Goal: Unclear

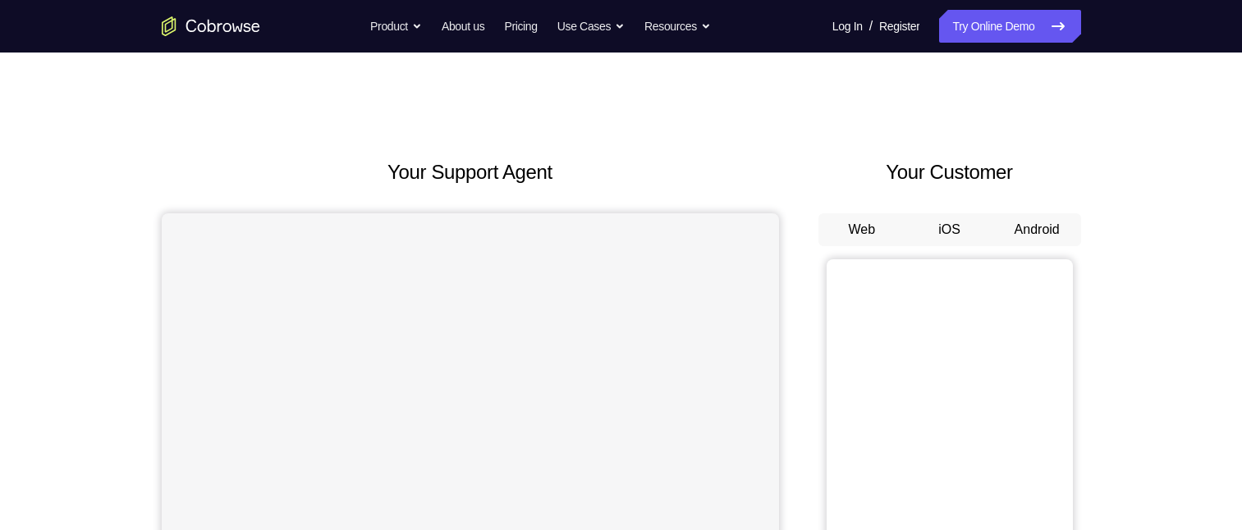
click at [1039, 233] on button "Android" at bounding box center [1037, 229] width 88 height 33
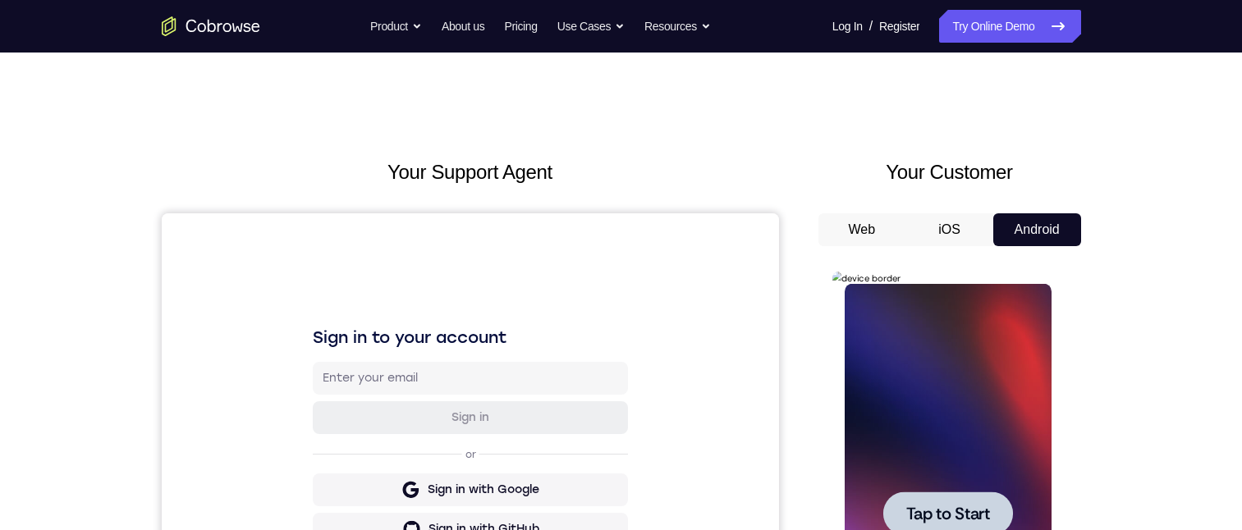
scroll to position [156, 0]
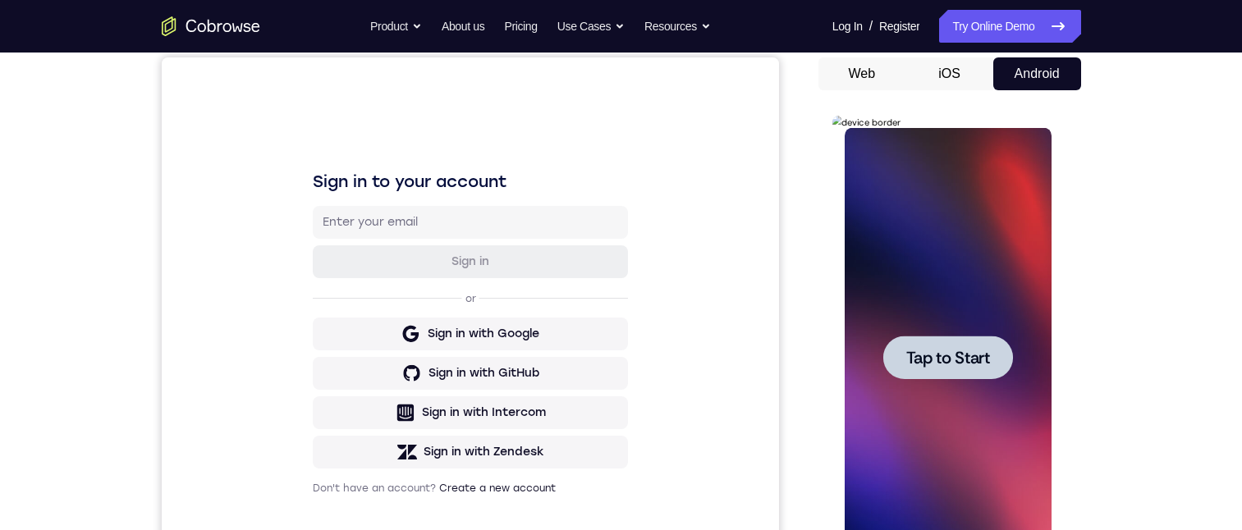
click at [946, 370] on div at bounding box center [948, 358] width 130 height 44
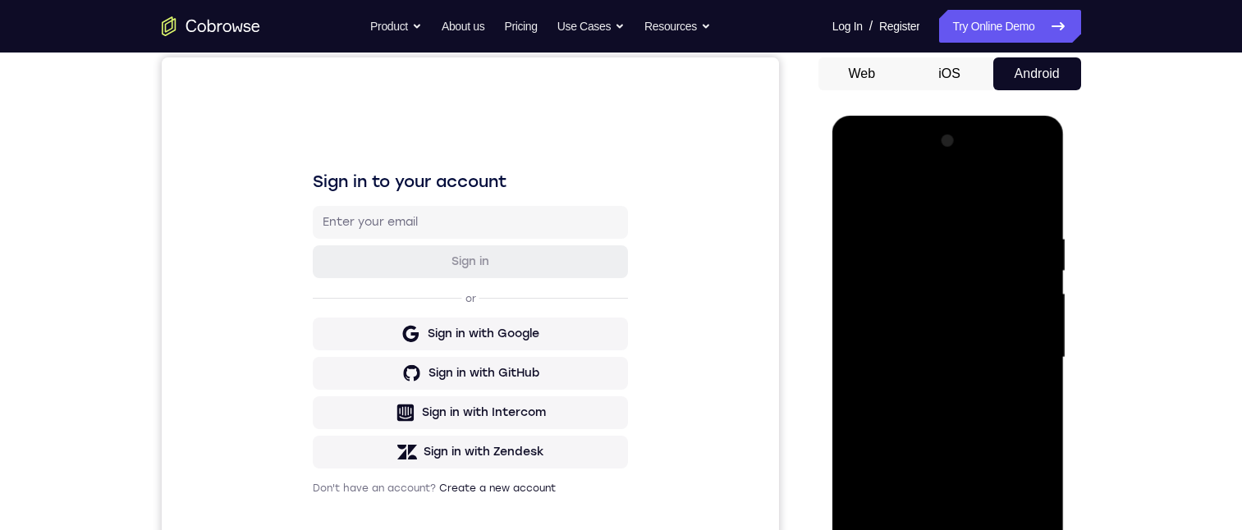
scroll to position [366, 0]
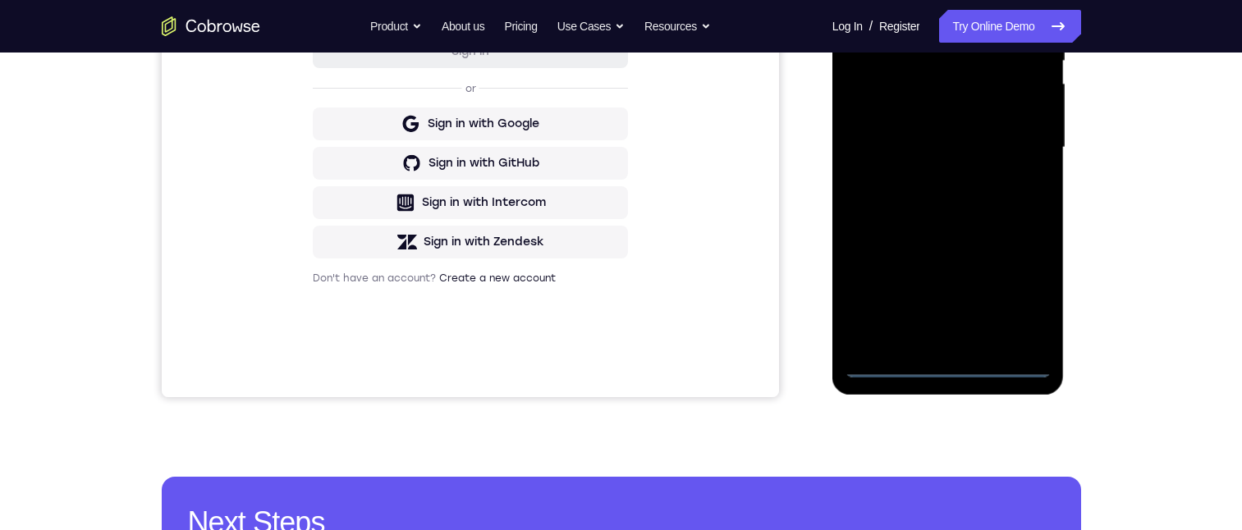
click at [951, 369] on div at bounding box center [948, 148] width 207 height 460
click at [1020, 287] on div at bounding box center [948, 148] width 207 height 460
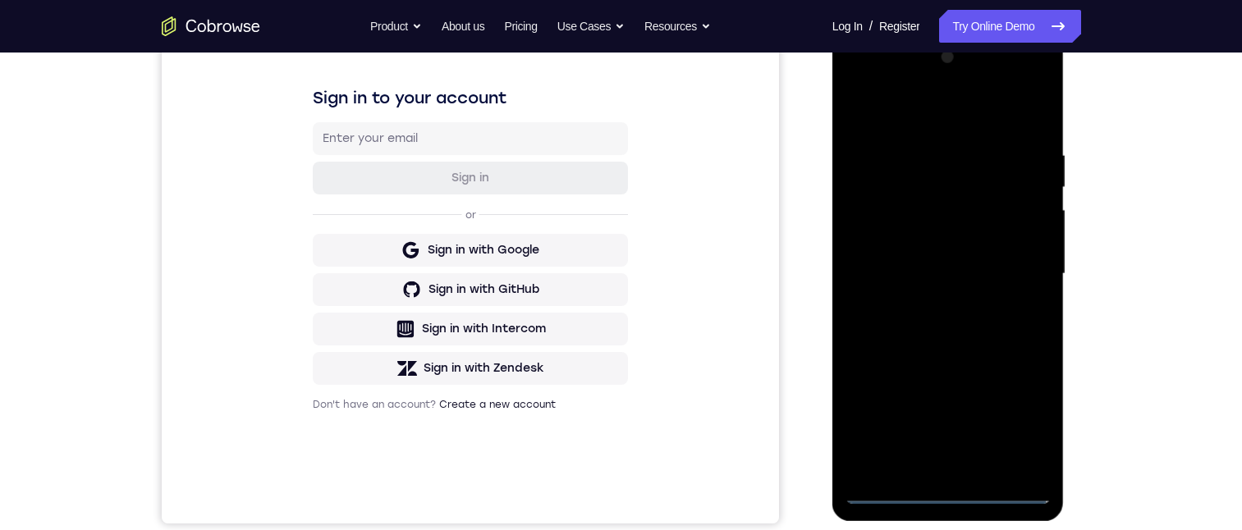
click at [910, 113] on div at bounding box center [948, 274] width 207 height 460
click at [1024, 275] on div at bounding box center [948, 274] width 207 height 460
click at [932, 303] on div at bounding box center [948, 274] width 207 height 460
click at [946, 236] on div at bounding box center [948, 274] width 207 height 460
click at [893, 262] on div at bounding box center [948, 274] width 207 height 460
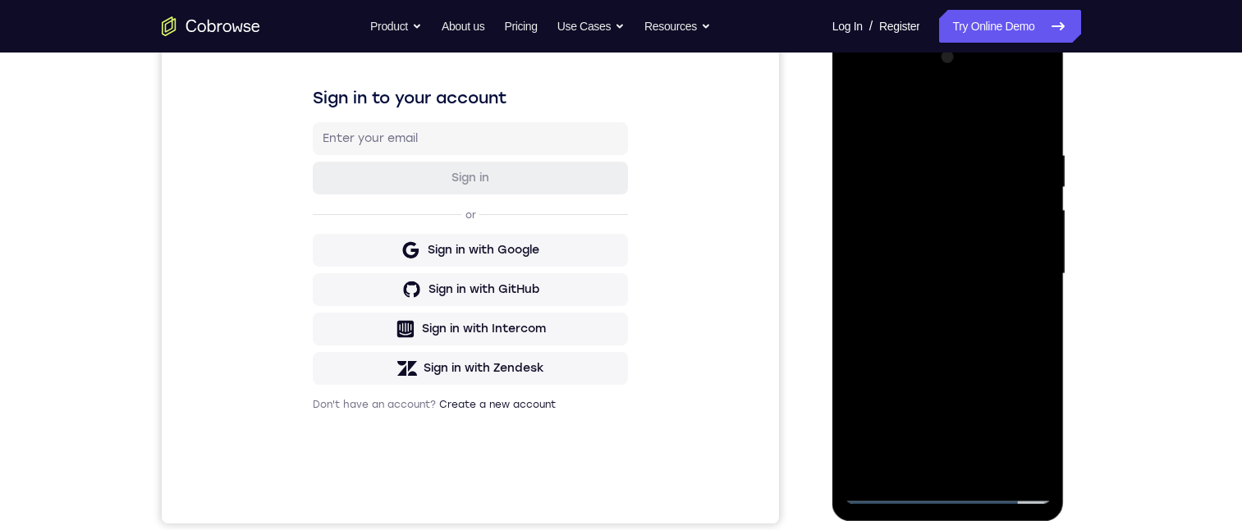
click at [947, 231] on div at bounding box center [948, 274] width 207 height 460
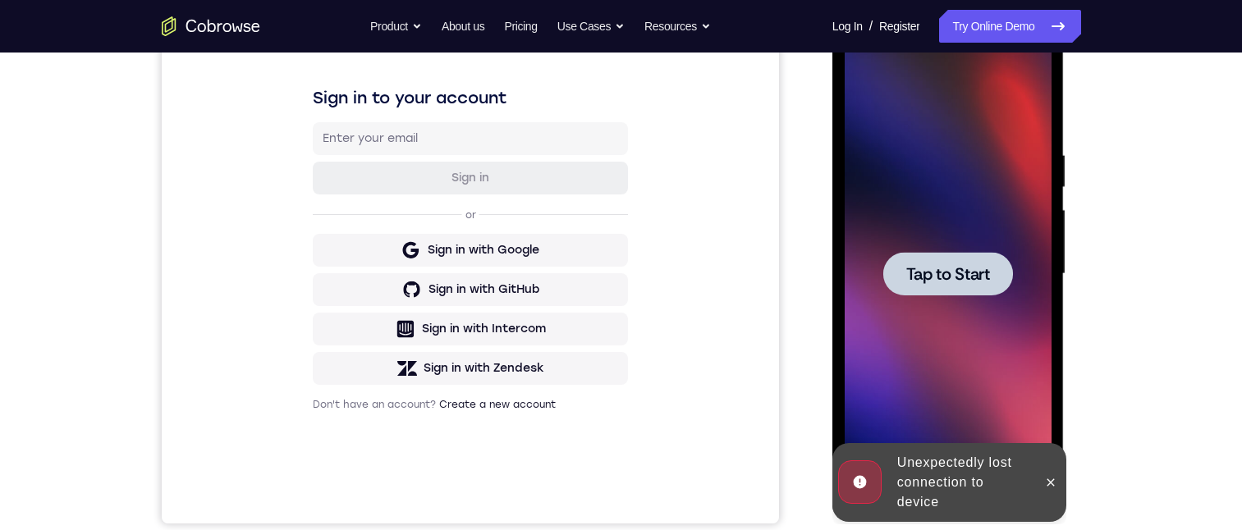
click at [942, 290] on div at bounding box center [948, 274] width 130 height 44
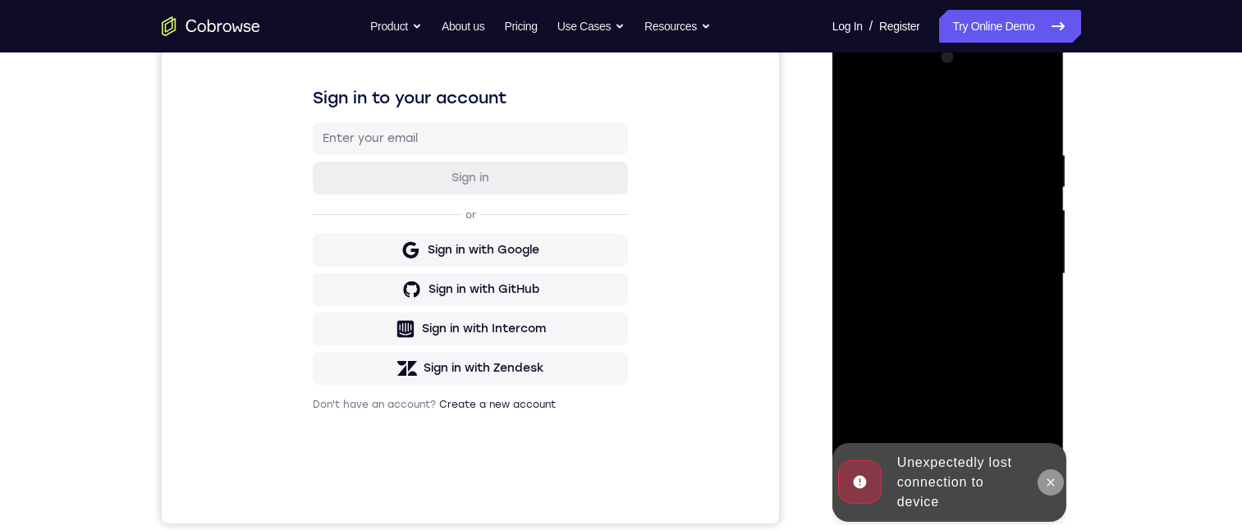
click at [1047, 485] on icon at bounding box center [1050, 482] width 7 height 7
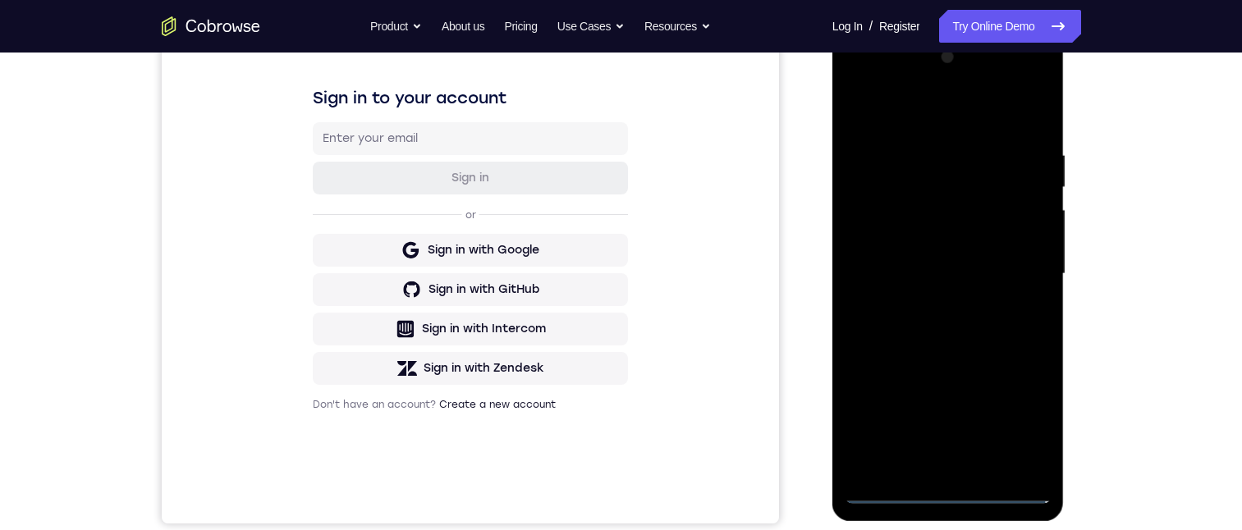
click at [949, 491] on div at bounding box center [948, 274] width 207 height 460
click at [1013, 417] on div at bounding box center [948, 274] width 207 height 460
click at [942, 121] on div at bounding box center [948, 274] width 207 height 460
drag, startPoint x: 1011, startPoint y: 265, endPoint x: 1630, endPoint y: 138, distance: 631.9
click at [1011, 265] on div at bounding box center [948, 274] width 207 height 460
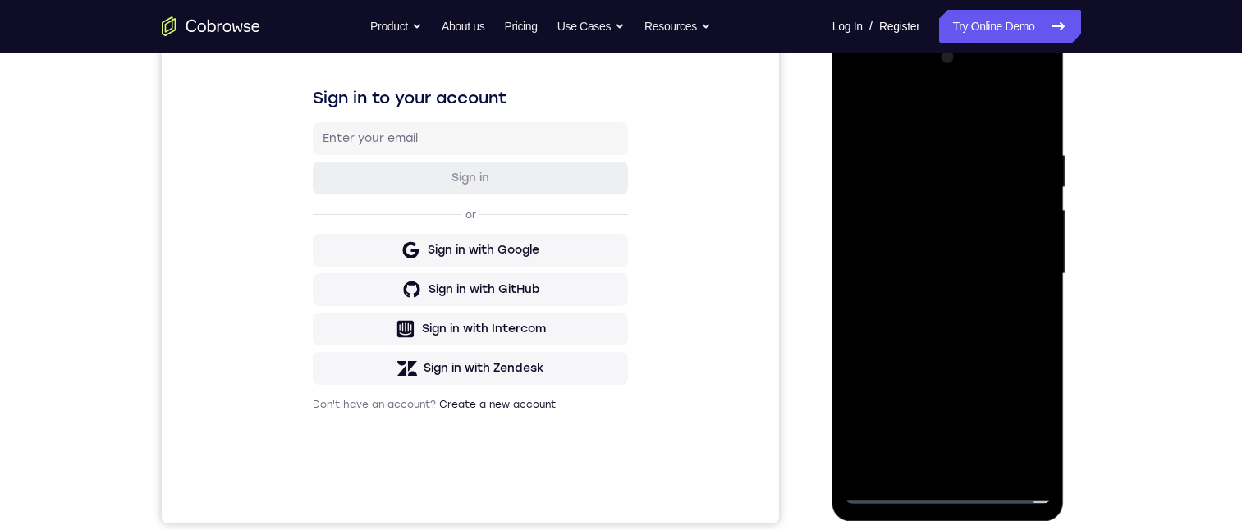
click at [925, 470] on div at bounding box center [948, 274] width 207 height 460
click at [912, 242] on div at bounding box center [948, 274] width 207 height 460
click at [890, 265] on div at bounding box center [948, 274] width 207 height 460
click at [1008, 263] on div at bounding box center [948, 274] width 207 height 460
click at [939, 313] on div at bounding box center [948, 274] width 207 height 460
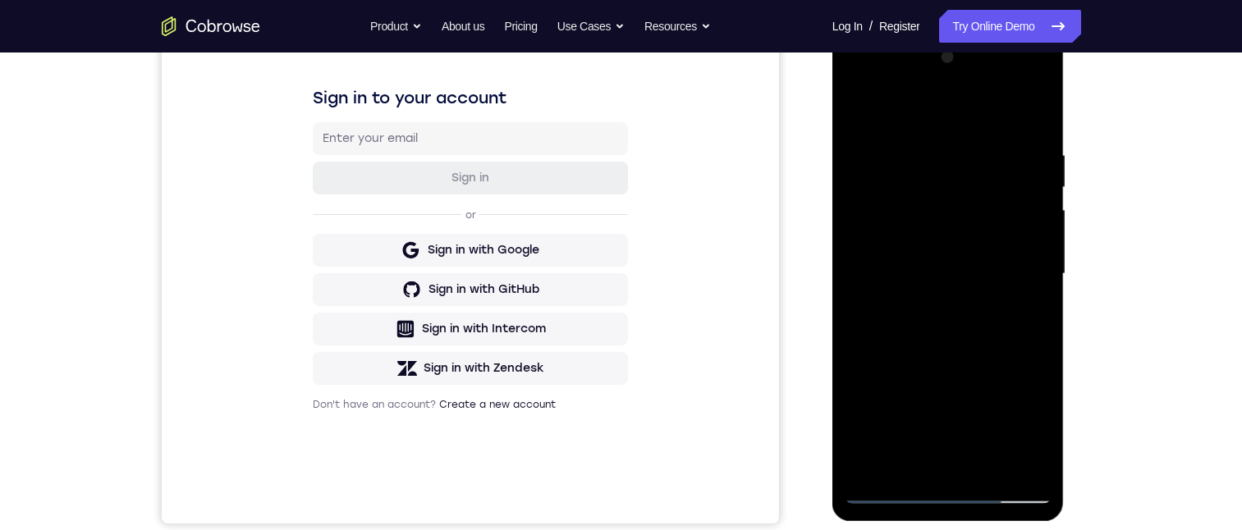
click at [952, 239] on div at bounding box center [948, 274] width 207 height 460
click at [1038, 103] on div at bounding box center [948, 274] width 207 height 460
drag, startPoint x: 906, startPoint y: 199, endPoint x: 913, endPoint y: 208, distance: 11.2
click at [906, 199] on div at bounding box center [948, 274] width 207 height 460
drag, startPoint x: 949, startPoint y: 272, endPoint x: 978, endPoint y: 159, distance: 116.3
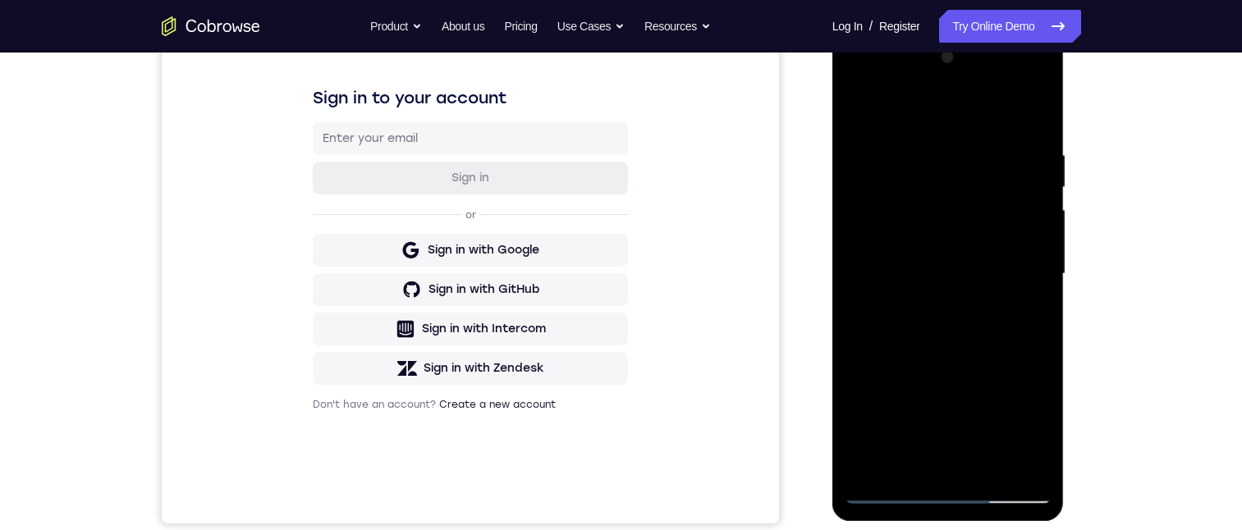
click at [978, 159] on div at bounding box center [948, 274] width 207 height 460
drag, startPoint x: 1020, startPoint y: 346, endPoint x: 1020, endPoint y: 295, distance: 50.9
click at [1020, 295] on div at bounding box center [948, 274] width 207 height 460
click at [1017, 410] on div at bounding box center [948, 274] width 207 height 460
drag, startPoint x: 986, startPoint y: 243, endPoint x: 992, endPoint y: 294, distance: 51.2
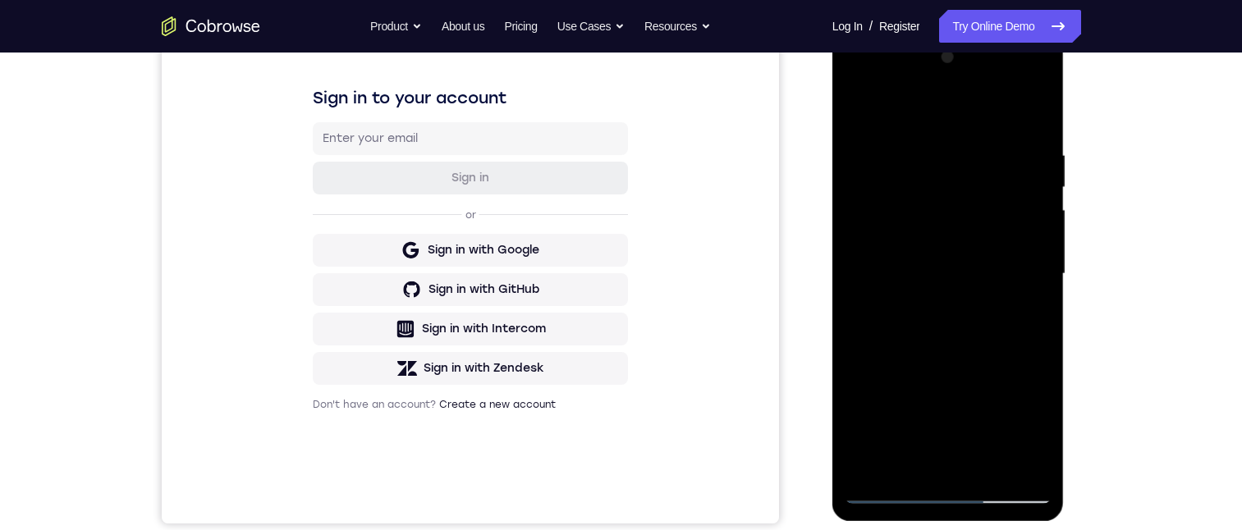
click at [990, 294] on div at bounding box center [948, 274] width 207 height 460
click at [1044, 227] on div at bounding box center [948, 274] width 207 height 460
click at [1041, 232] on div at bounding box center [948, 274] width 207 height 460
drag, startPoint x: 965, startPoint y: 305, endPoint x: 962, endPoint y: 163, distance: 142.9
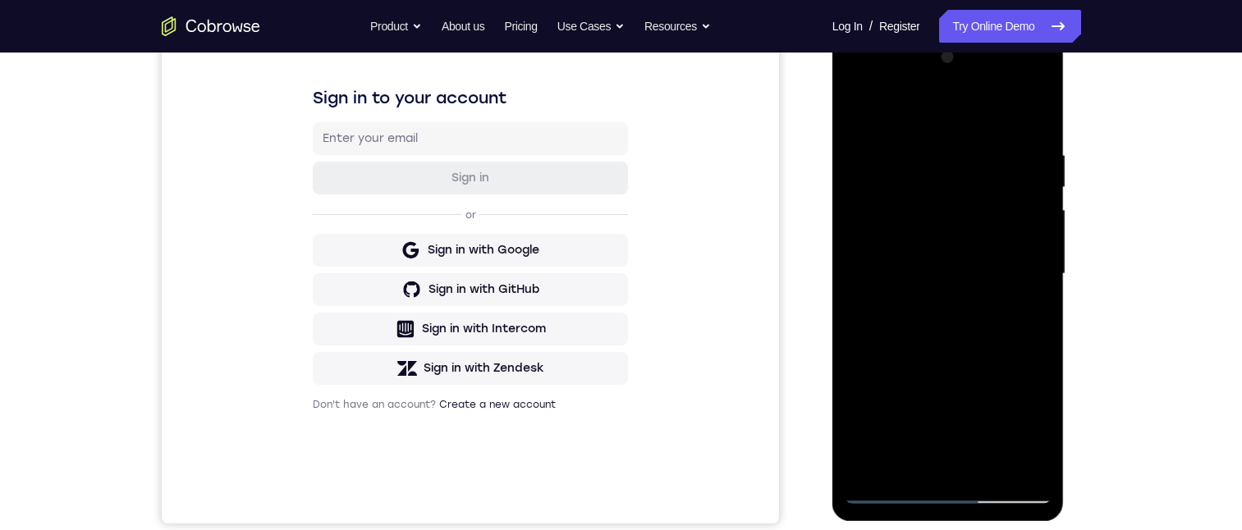
click at [962, 140] on div at bounding box center [948, 274] width 207 height 460
drag, startPoint x: 959, startPoint y: 342, endPoint x: 959, endPoint y: 118, distance: 224.1
click at [959, 118] on div at bounding box center [948, 274] width 207 height 460
click at [865, 104] on div at bounding box center [948, 274] width 207 height 460
drag, startPoint x: 949, startPoint y: 165, endPoint x: 923, endPoint y: 404, distance: 240.2
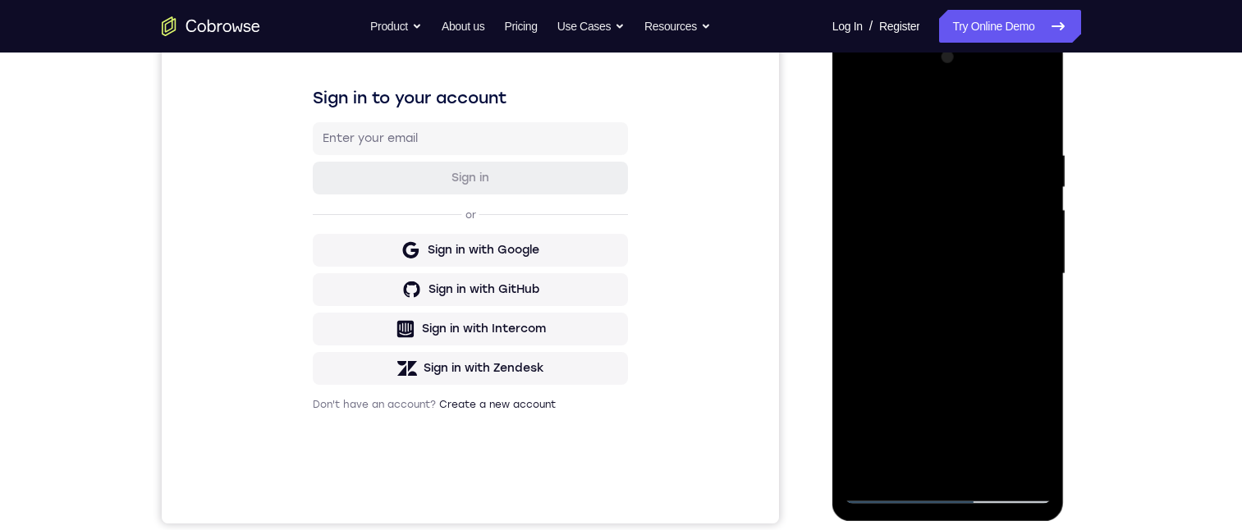
click at [923, 404] on div at bounding box center [948, 274] width 207 height 460
drag, startPoint x: 965, startPoint y: 180, endPoint x: 961, endPoint y: 360, distance: 180.6
click at [961, 360] on div at bounding box center [948, 274] width 207 height 460
drag, startPoint x: 998, startPoint y: 317, endPoint x: 989, endPoint y: 143, distance: 174.3
click at [989, 143] on div at bounding box center [948, 274] width 207 height 460
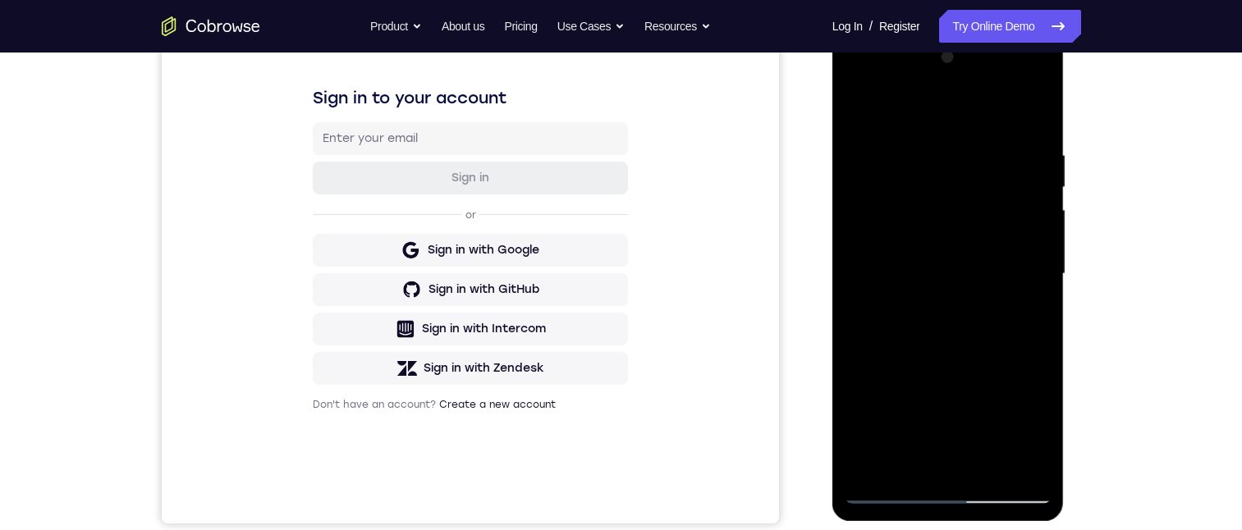
drag, startPoint x: 961, startPoint y: 406, endPoint x: 959, endPoint y: 250, distance: 156.8
click at [959, 250] on div at bounding box center [948, 274] width 207 height 460
click at [880, 419] on div at bounding box center [948, 274] width 207 height 460
click at [1042, 189] on div at bounding box center [948, 274] width 207 height 460
click at [854, 107] on div at bounding box center [948, 274] width 207 height 460
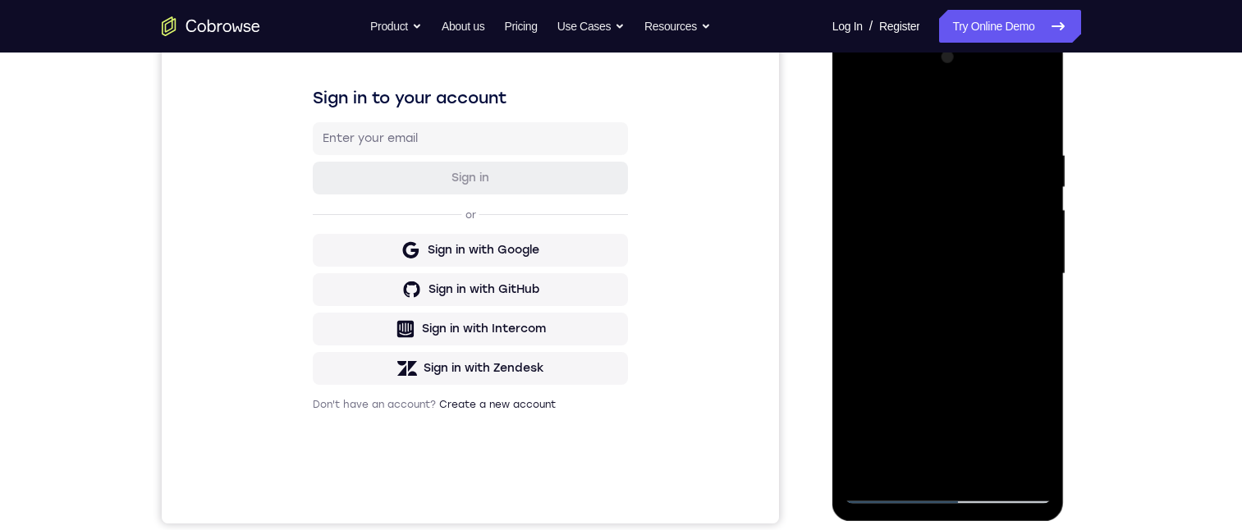
click at [859, 104] on div at bounding box center [948, 274] width 207 height 460
drag, startPoint x: 972, startPoint y: 151, endPoint x: 978, endPoint y: 401, distance: 250.4
click at [979, 403] on div at bounding box center [948, 274] width 207 height 460
click at [851, 106] on div at bounding box center [948, 274] width 207 height 460
click at [879, 202] on div at bounding box center [948, 274] width 207 height 460
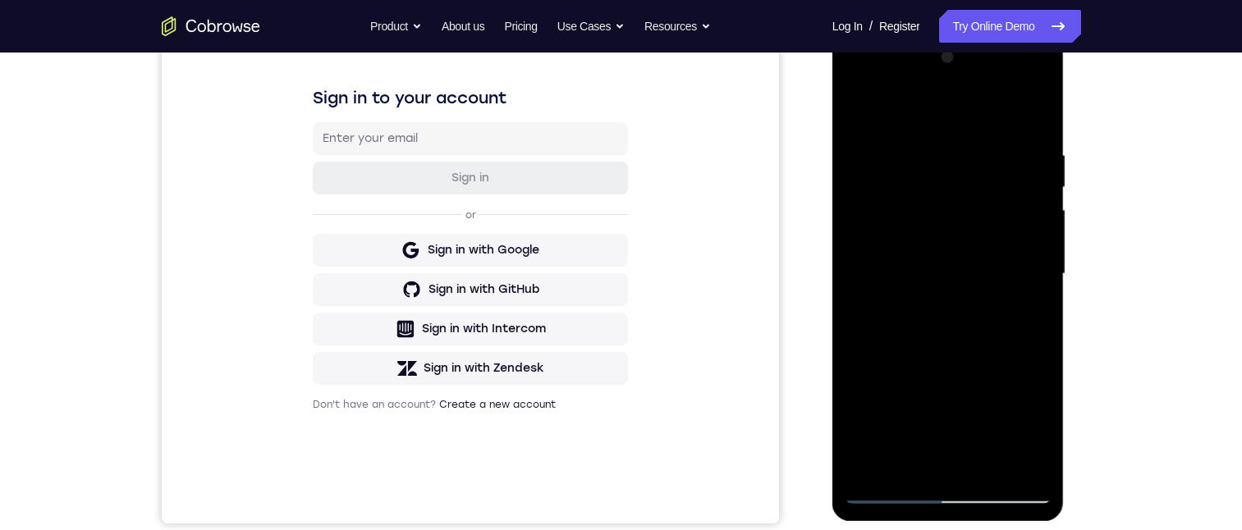
drag, startPoint x: 956, startPoint y: 135, endPoint x: 980, endPoint y: 261, distance: 127.8
click at [980, 261] on div at bounding box center [948, 274] width 207 height 460
click at [980, 108] on div at bounding box center [948, 274] width 207 height 460
click at [860, 108] on div at bounding box center [948, 274] width 207 height 460
click at [865, 470] on div at bounding box center [948, 274] width 207 height 460
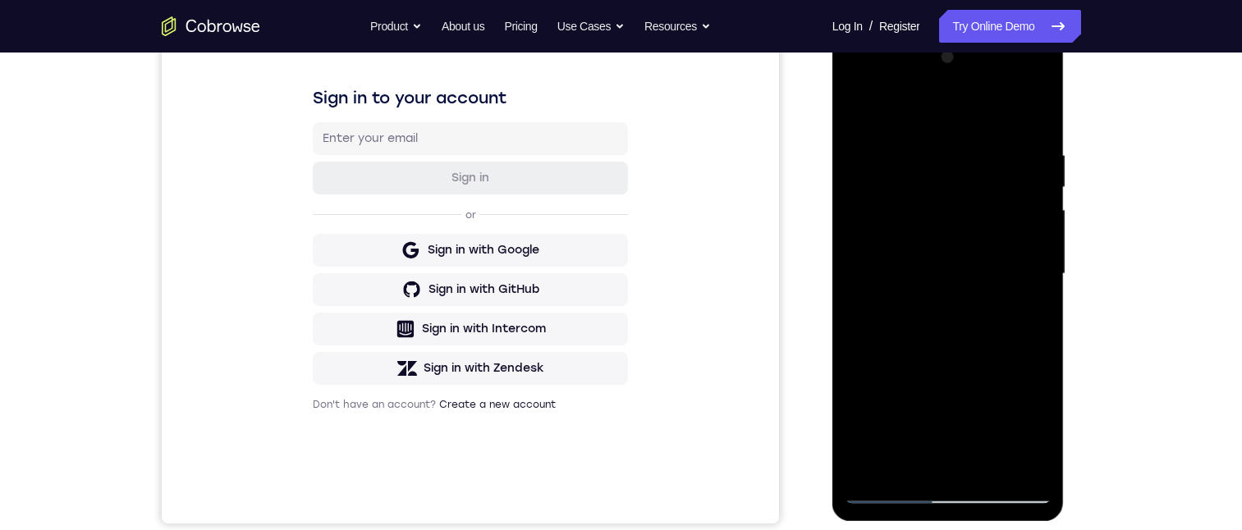
click at [1041, 342] on div at bounding box center [948, 274] width 207 height 460
click at [1041, 341] on div at bounding box center [948, 274] width 207 height 460
drag, startPoint x: 955, startPoint y: 362, endPoint x: 975, endPoint y: 226, distance: 137.7
click at [975, 226] on div at bounding box center [948, 274] width 207 height 460
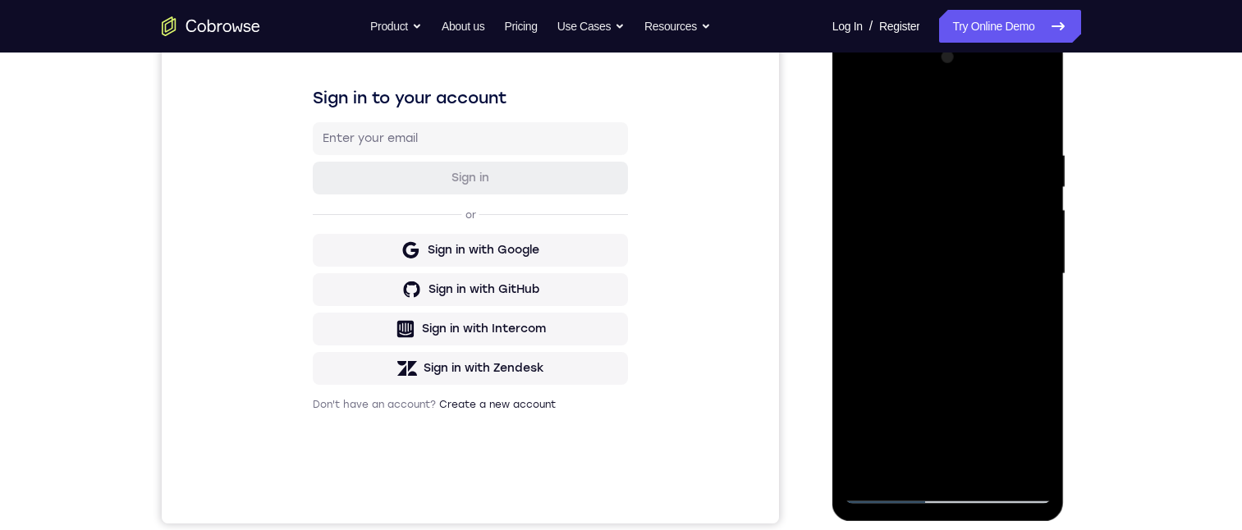
click at [1044, 203] on div at bounding box center [948, 274] width 207 height 460
drag, startPoint x: 983, startPoint y: 293, endPoint x: 992, endPoint y: 186, distance: 107.0
click at [992, 186] on div at bounding box center [948, 274] width 207 height 460
drag, startPoint x: 972, startPoint y: 314, endPoint x: 974, endPoint y: 203, distance: 111.6
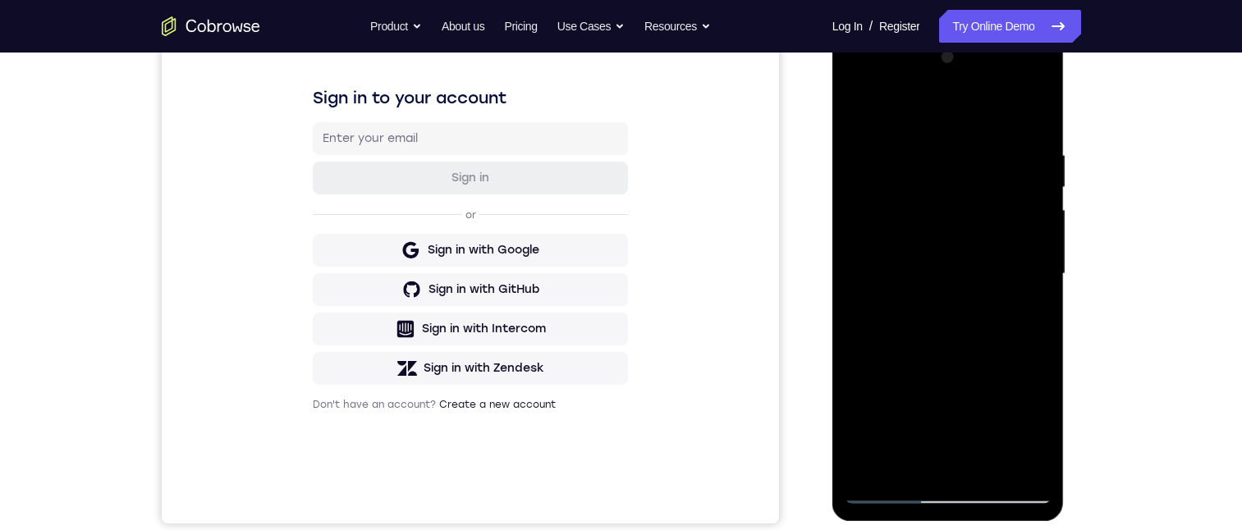
click at [972, 199] on div at bounding box center [948, 274] width 207 height 460
click at [1038, 282] on div at bounding box center [948, 274] width 207 height 460
click at [1041, 281] on div at bounding box center [948, 274] width 207 height 460
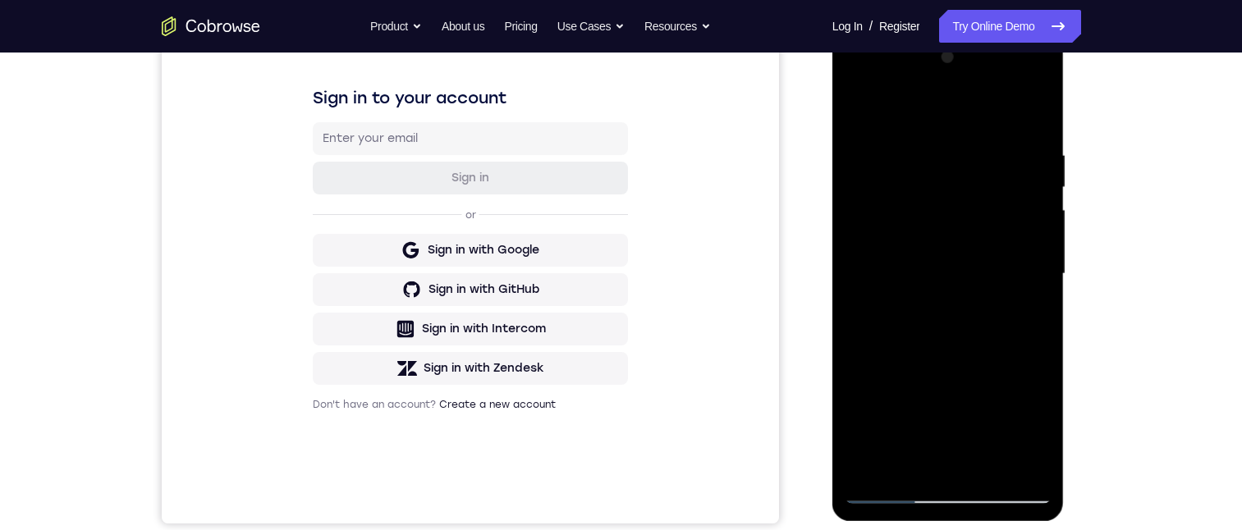
drag, startPoint x: 969, startPoint y: 380, endPoint x: 988, endPoint y: 181, distance: 199.6
click at [988, 181] on div at bounding box center [948, 274] width 207 height 460
drag, startPoint x: 967, startPoint y: 355, endPoint x: 987, endPoint y: 188, distance: 168.7
click at [987, 188] on div at bounding box center [948, 274] width 207 height 460
click at [1040, 250] on div at bounding box center [948, 274] width 207 height 460
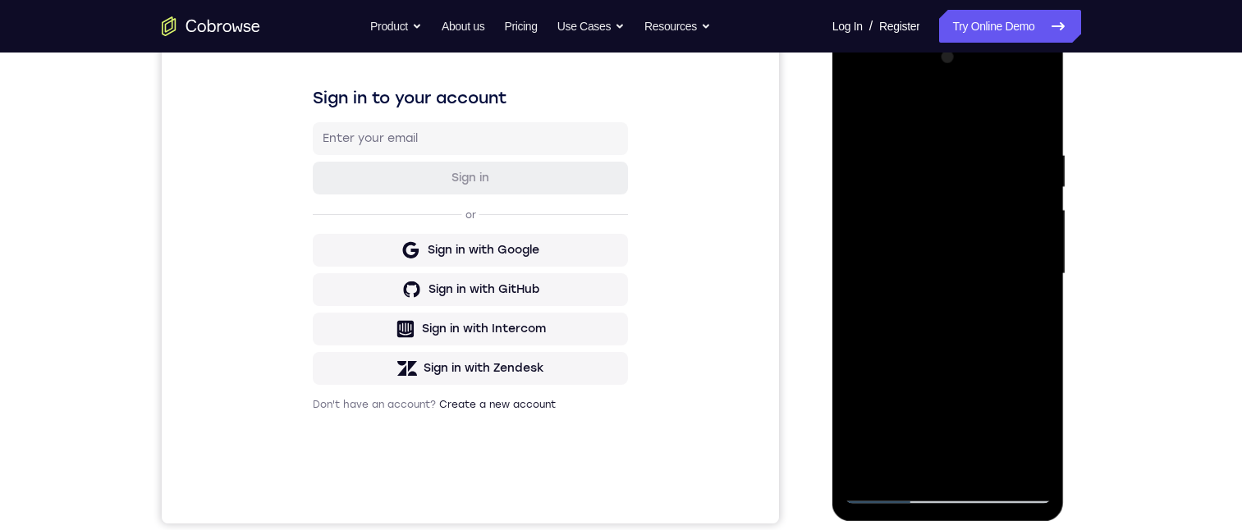
click at [1040, 236] on div at bounding box center [948, 274] width 207 height 460
drag, startPoint x: 973, startPoint y: 308, endPoint x: 985, endPoint y: 195, distance: 113.9
click at [985, 195] on div at bounding box center [948, 274] width 207 height 460
click at [863, 282] on div at bounding box center [948, 274] width 207 height 460
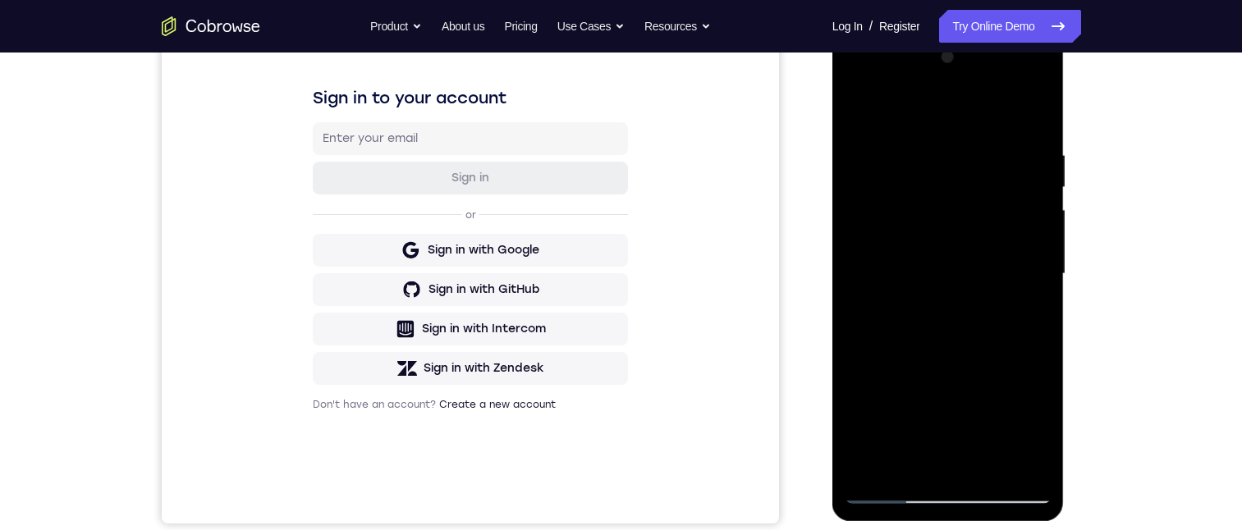
drag, startPoint x: 946, startPoint y: 311, endPoint x: 946, endPoint y: 206, distance: 105.1
click at [946, 206] on div at bounding box center [948, 274] width 207 height 460
drag, startPoint x: 972, startPoint y: 329, endPoint x: 966, endPoint y: 192, distance: 137.2
click at [966, 192] on div at bounding box center [948, 274] width 207 height 460
click at [906, 108] on div at bounding box center [948, 274] width 207 height 460
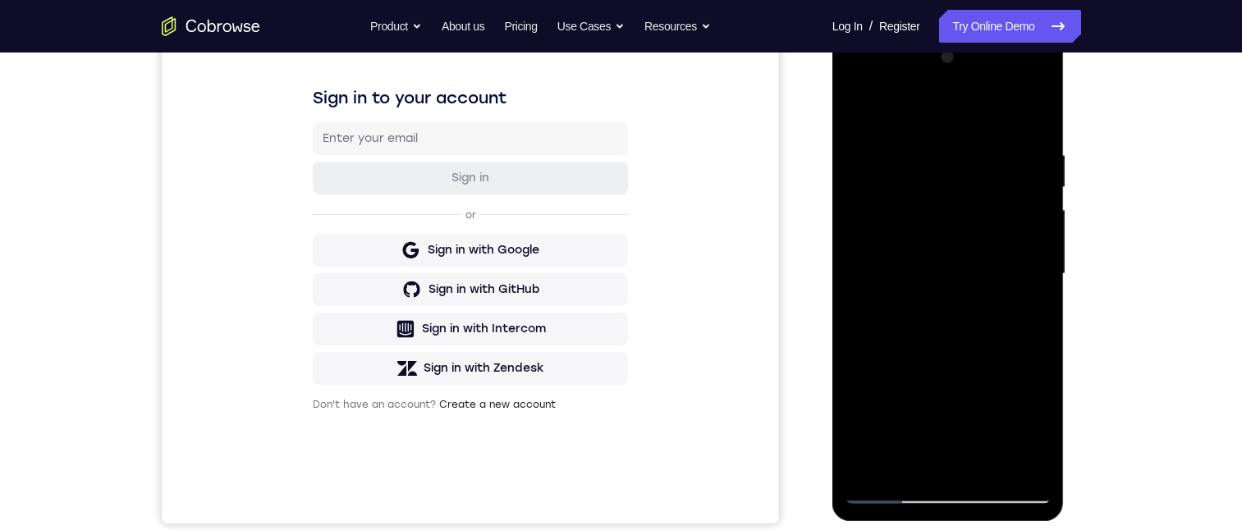
click at [896, 134] on div at bounding box center [948, 274] width 207 height 460
drag, startPoint x: 948, startPoint y: 343, endPoint x: 934, endPoint y: 140, distance: 203.2
click at [934, 134] on div at bounding box center [948, 274] width 207 height 460
drag, startPoint x: 955, startPoint y: 359, endPoint x: 947, endPoint y: 197, distance: 161.9
click at [947, 197] on div at bounding box center [948, 274] width 207 height 460
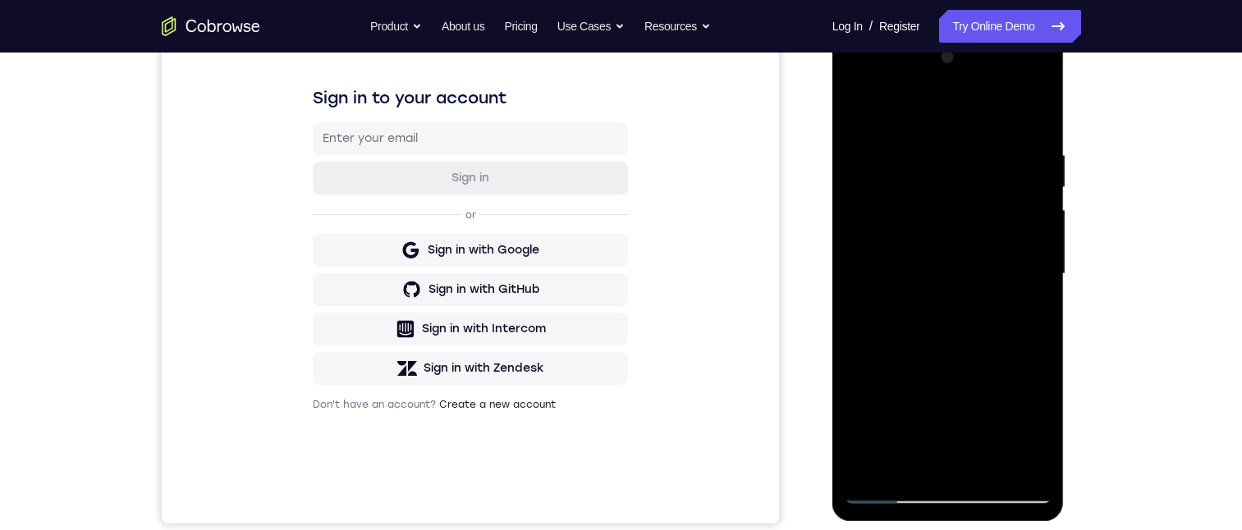
drag, startPoint x: 942, startPoint y: 300, endPoint x: 945, endPoint y: 108, distance: 192.9
click at [945, 108] on div at bounding box center [948, 274] width 207 height 460
drag, startPoint x: 982, startPoint y: 324, endPoint x: 976, endPoint y: 76, distance: 248.8
click at [976, 76] on div at bounding box center [948, 274] width 207 height 460
drag, startPoint x: 960, startPoint y: 302, endPoint x: 955, endPoint y: 134, distance: 168.4
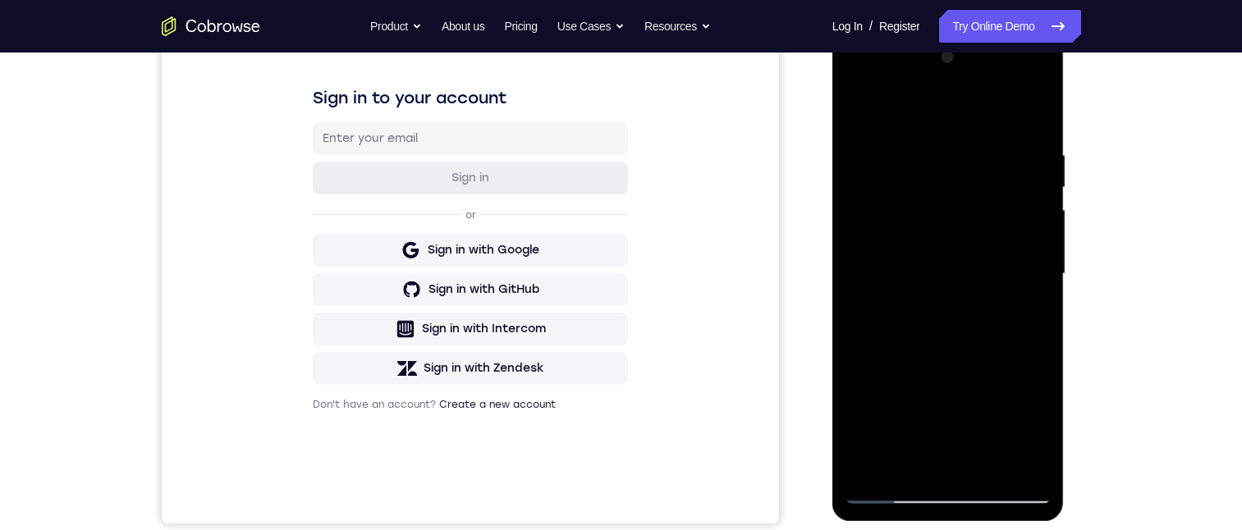
click at [954, 131] on div at bounding box center [948, 274] width 207 height 460
drag, startPoint x: 955, startPoint y: 327, endPoint x: 958, endPoint y: 218, distance: 109.2
click at [958, 218] on div at bounding box center [948, 274] width 207 height 460
drag, startPoint x: 955, startPoint y: 369, endPoint x: 1000, endPoint y: 96, distance: 276.9
click at [1000, 96] on div at bounding box center [948, 274] width 207 height 460
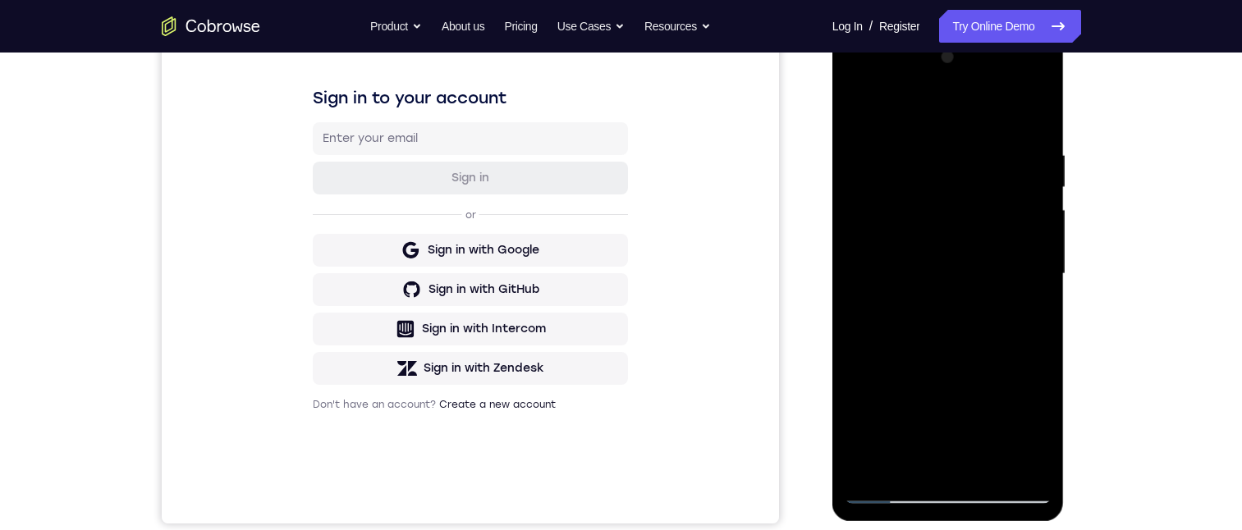
drag, startPoint x: 979, startPoint y: 245, endPoint x: 987, endPoint y: 214, distance: 31.3
click at [987, 211] on div at bounding box center [948, 274] width 207 height 460
click at [859, 290] on div at bounding box center [948, 274] width 207 height 460
drag, startPoint x: 973, startPoint y: 349, endPoint x: 978, endPoint y: 137, distance: 211.9
click at [978, 137] on div at bounding box center [948, 274] width 207 height 460
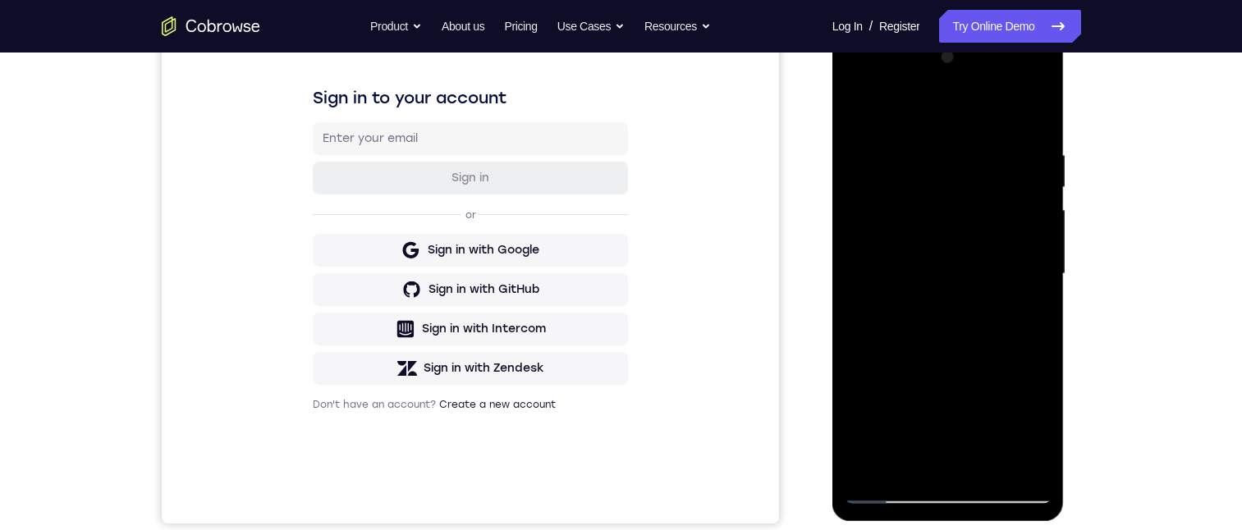
drag, startPoint x: 980, startPoint y: 347, endPoint x: 982, endPoint y: 252, distance: 95.2
click at [982, 252] on div at bounding box center [948, 274] width 207 height 460
click at [857, 362] on div at bounding box center [948, 274] width 207 height 460
click at [860, 365] on div at bounding box center [948, 274] width 207 height 460
click at [1042, 220] on div at bounding box center [948, 274] width 207 height 460
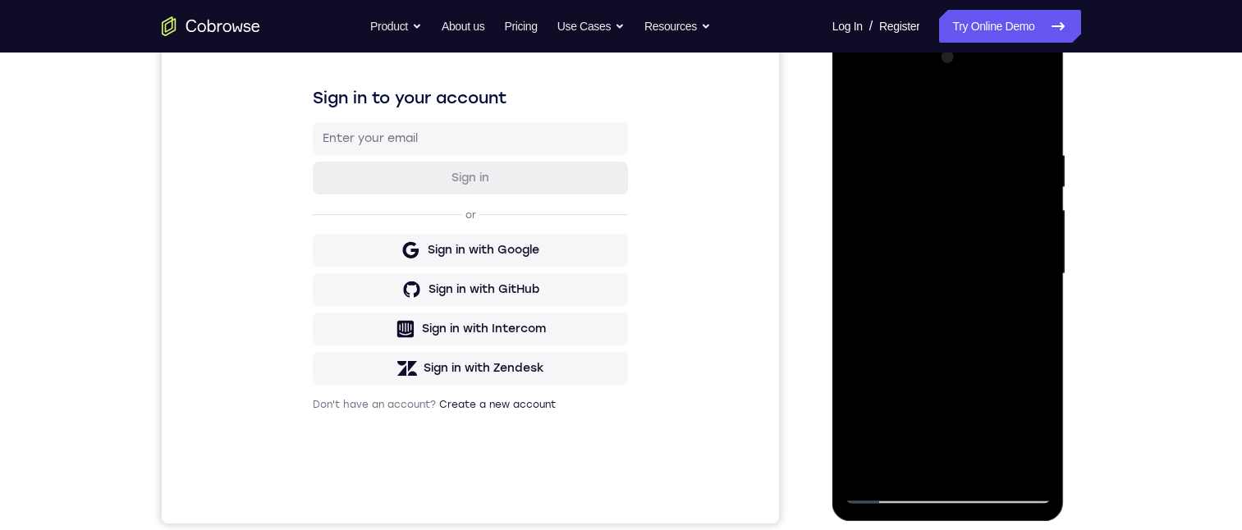
drag, startPoint x: 990, startPoint y: 390, endPoint x: 1020, endPoint y: 167, distance: 225.3
click at [1020, 167] on div at bounding box center [948, 274] width 207 height 460
drag, startPoint x: 960, startPoint y: 428, endPoint x: 980, endPoint y: 219, distance: 210.3
click at [980, 219] on div at bounding box center [948, 274] width 207 height 460
click at [857, 232] on div at bounding box center [948, 274] width 207 height 460
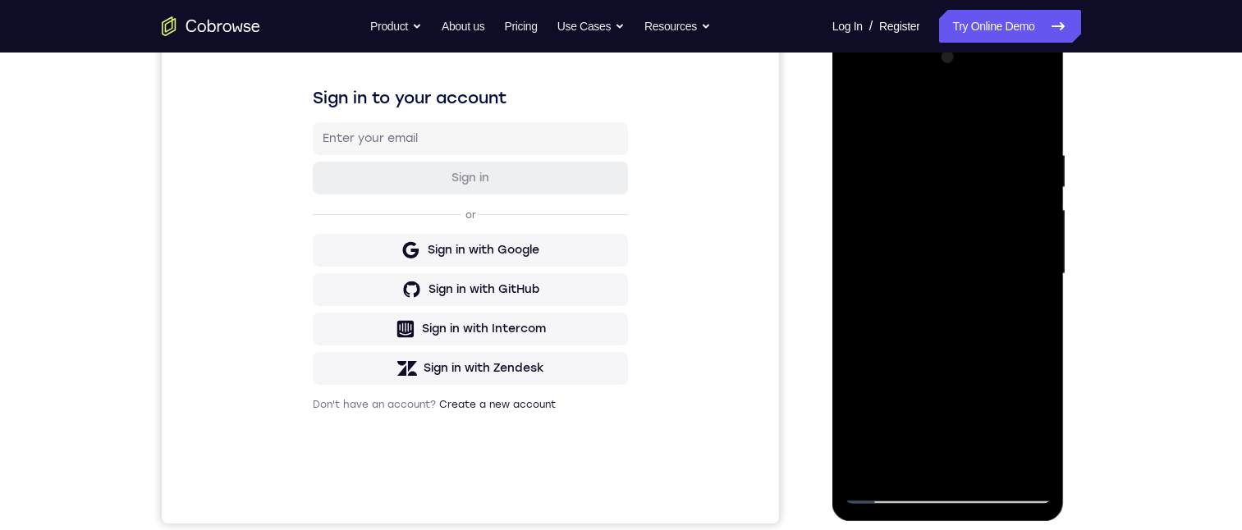
drag, startPoint x: 983, startPoint y: 402, endPoint x: 971, endPoint y: 194, distance: 208.8
click at [971, 194] on div at bounding box center [948, 274] width 207 height 460
drag, startPoint x: 988, startPoint y: 371, endPoint x: 974, endPoint y: 203, distance: 168.9
click at [974, 203] on div at bounding box center [948, 274] width 207 height 460
drag, startPoint x: 975, startPoint y: 201, endPoint x: 945, endPoint y: 172, distance: 41.8
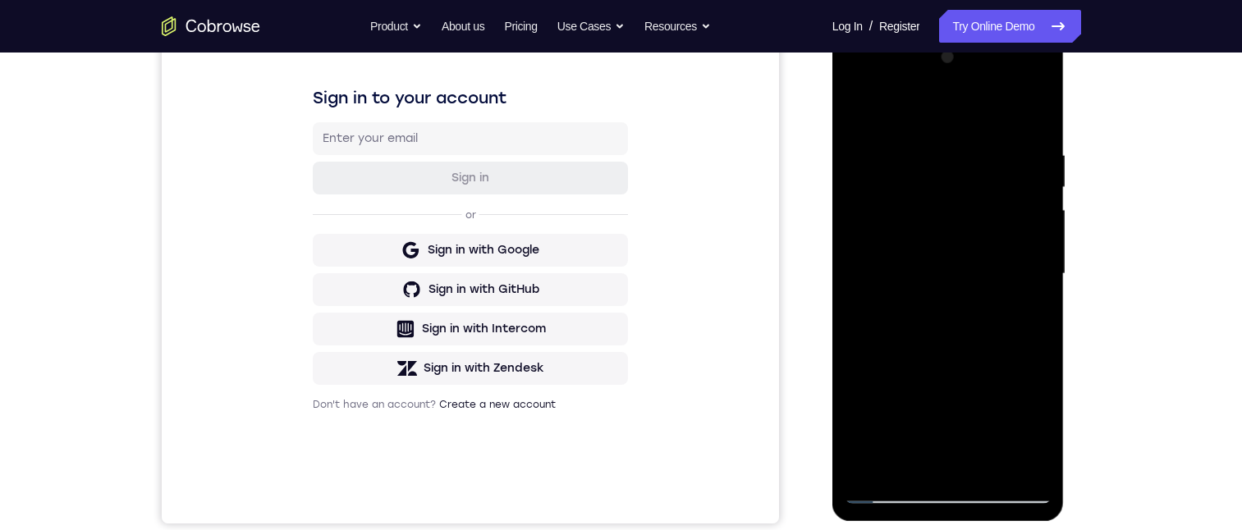
click at [972, 181] on div at bounding box center [948, 274] width 207 height 460
click at [877, 108] on div at bounding box center [948, 274] width 207 height 460
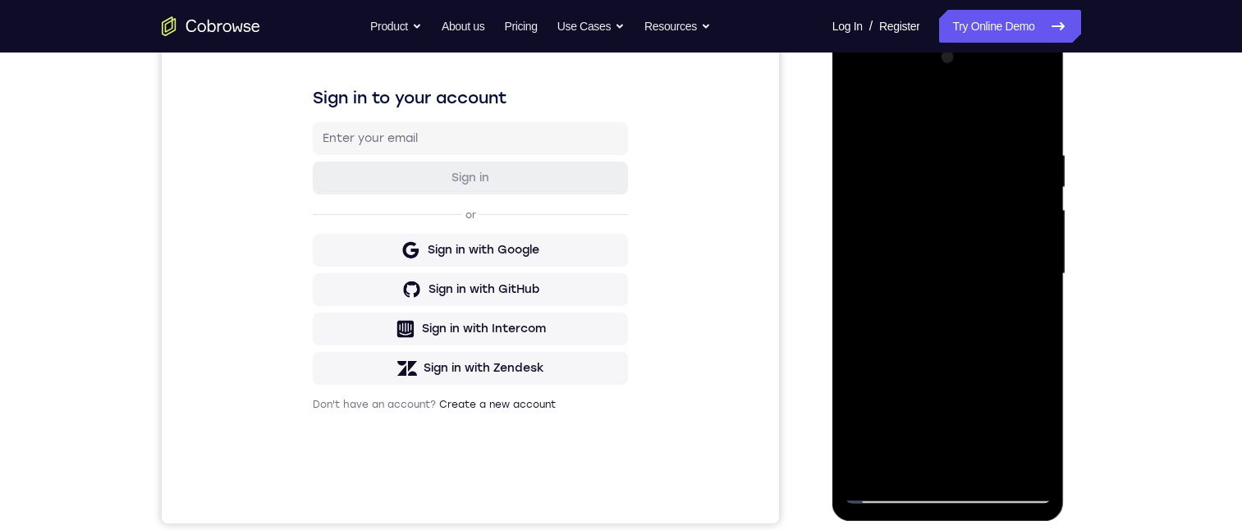
click at [1041, 107] on div at bounding box center [948, 274] width 207 height 460
